Goal: Task Accomplishment & Management: Manage account settings

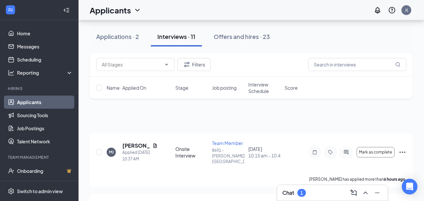
scroll to position [65, 0]
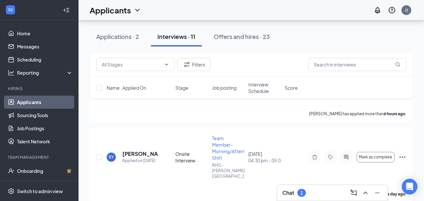
drag, startPoint x: 0, startPoint y: 0, endPoint x: 191, endPoint y: 9, distance: 190.7
click at [191, 9] on div "Applicants J(" at bounding box center [252, 10] width 346 height 20
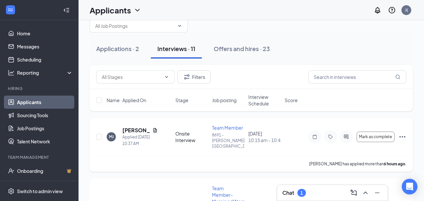
scroll to position [0, 0]
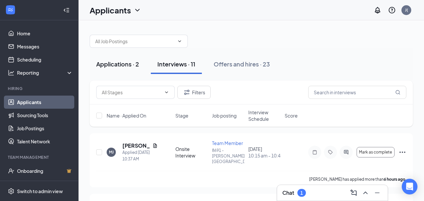
click at [126, 68] on button "Applications · 2" at bounding box center [118, 64] width 56 height 20
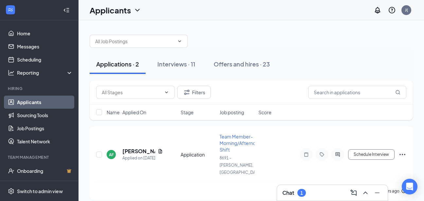
click at [39, 99] on link "Applicants" at bounding box center [45, 102] width 56 height 13
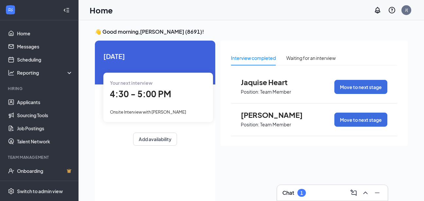
click at [289, 191] on h3 "Chat" at bounding box center [288, 192] width 12 height 7
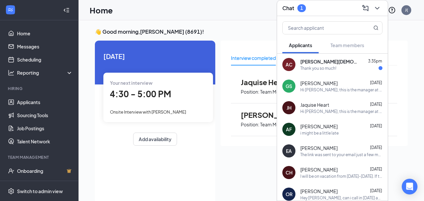
click at [328, 72] on div "AC Ariel Christen 3:35pm Thank you so much!" at bounding box center [332, 65] width 111 height 22
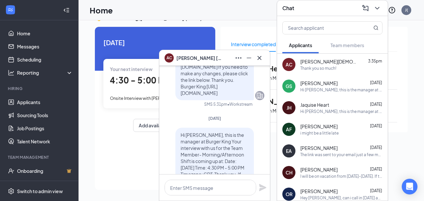
scroll to position [-33, 0]
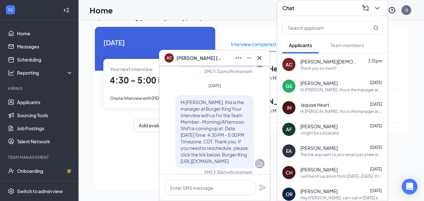
click at [135, 138] on div "Today Your next interview 4:30 - 5:00 PM Onsite Interview with Ariel Christen A…" at bounding box center [155, 85] width 120 height 116
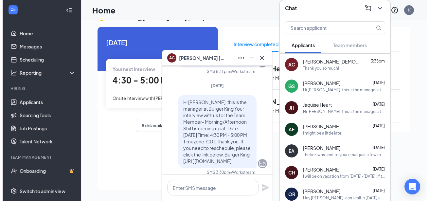
scroll to position [0, 0]
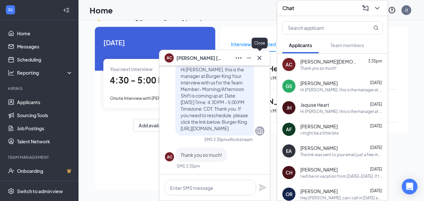
click at [259, 61] on icon "Cross" at bounding box center [260, 58] width 8 height 8
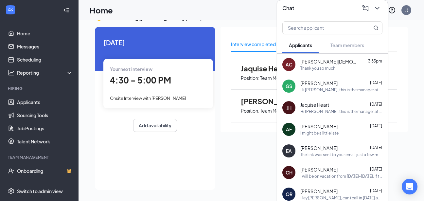
click at [156, 85] on span "4:30 - 5:00 PM" at bounding box center [140, 80] width 61 height 11
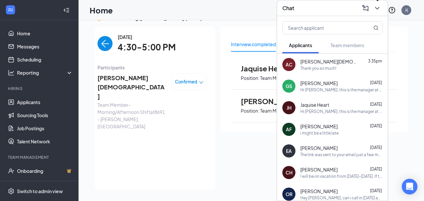
click at [376, 5] on icon "ChevronDown" at bounding box center [377, 8] width 8 height 8
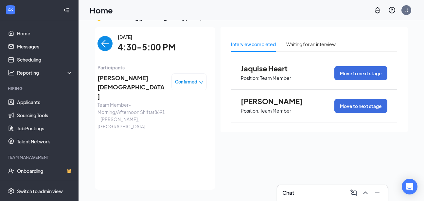
click at [130, 101] on span "Team Member- Morning/Afternoon Shift at 8691 - De Pere, WI" at bounding box center [132, 115] width 69 height 29
click at [128, 76] on span "[PERSON_NAME][DEMOGRAPHIC_DATA]" at bounding box center [132, 87] width 69 height 28
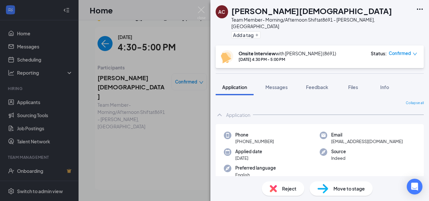
click at [186, 34] on div "AC Ariel Christen Team Member- Morning/Afternoon Shift at 8691 - De Pere, WI Ad…" at bounding box center [214, 100] width 429 height 201
click at [193, 28] on div "AC Ariel Christen Team Member- Morning/Afternoon Shift at 8691 - De Pere, WI Ad…" at bounding box center [214, 100] width 429 height 201
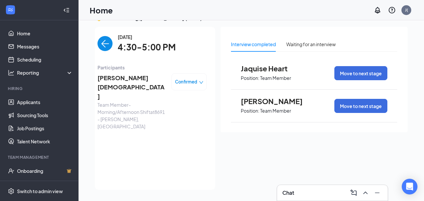
click at [198, 12] on div "Home J(" at bounding box center [252, 10] width 346 height 20
